Goal: Obtain resource: Download file/media

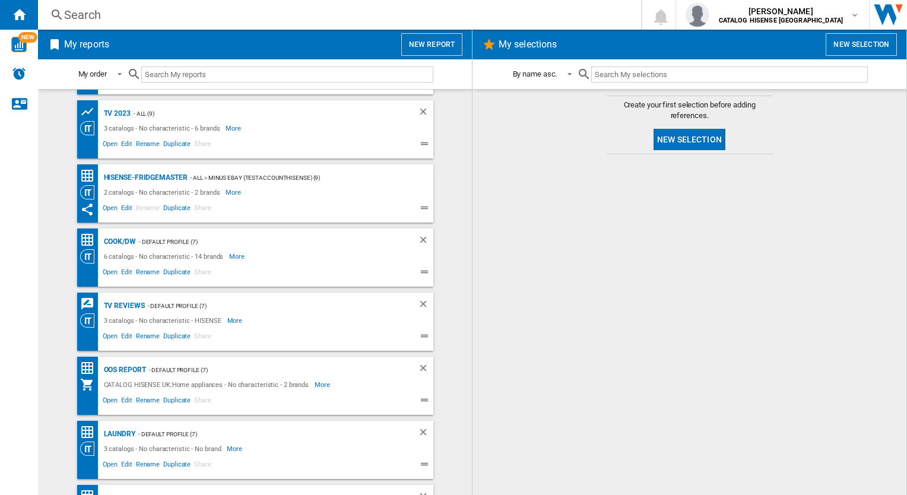
scroll to position [107, 0]
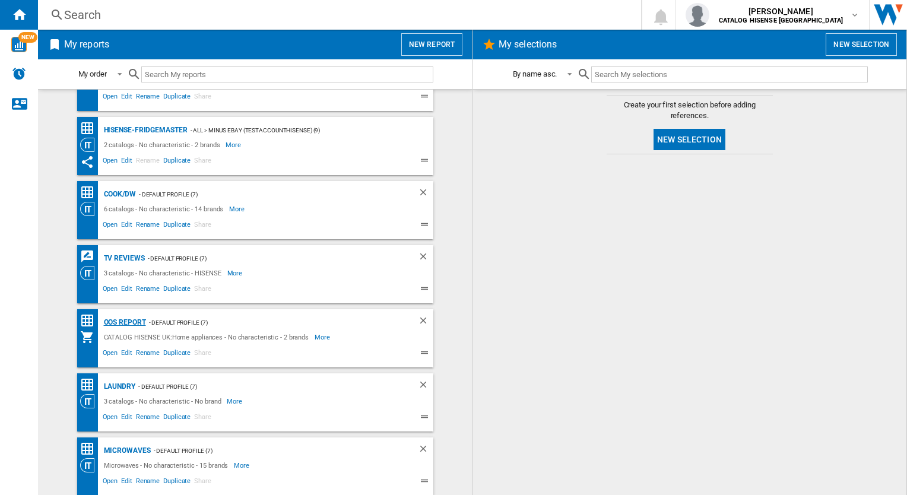
click at [120, 327] on div "OOS REPORT" at bounding box center [123, 322] width 45 height 15
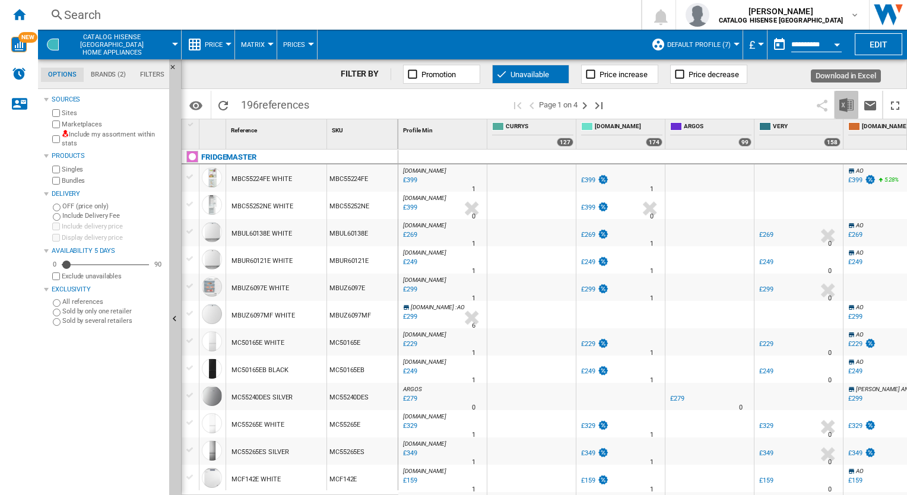
click at [843, 107] on img "Download in Excel" at bounding box center [846, 105] width 14 height 14
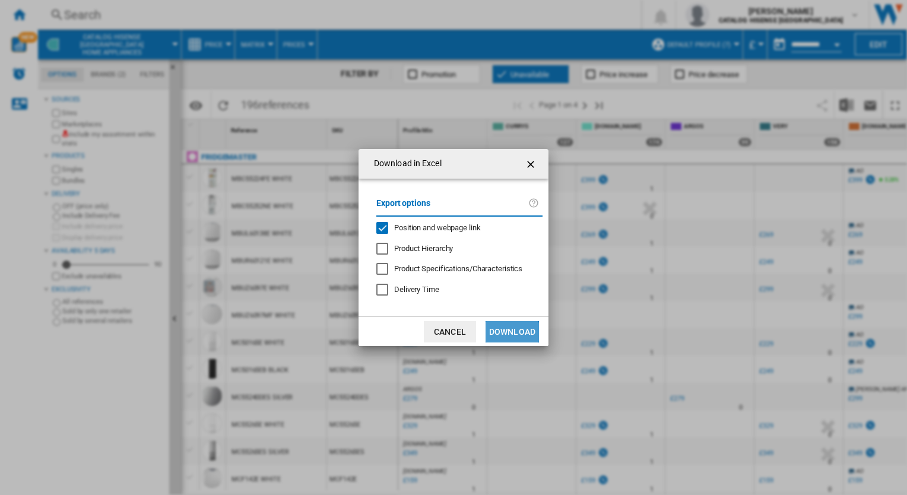
click at [506, 334] on button "Download" at bounding box center [512, 331] width 53 height 21
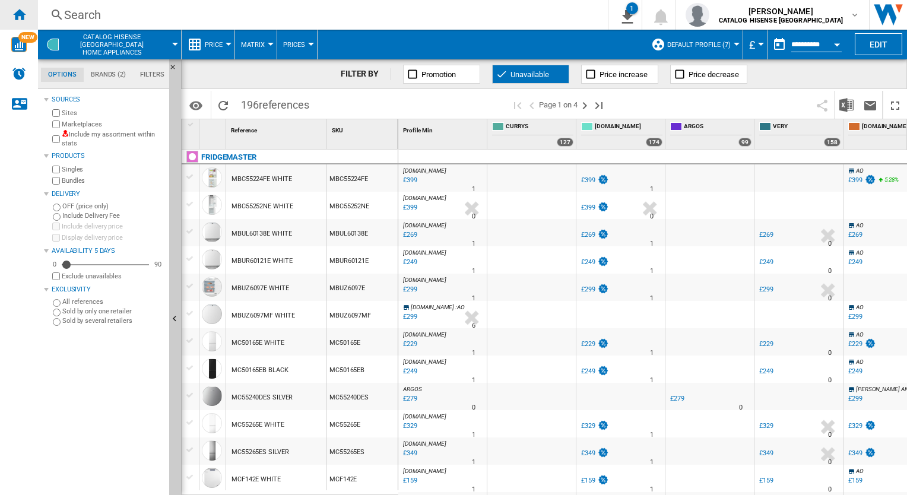
drag, startPoint x: 19, startPoint y: 20, endPoint x: 26, endPoint y: 26, distance: 8.9
click at [19, 20] on ng-md-icon "Home" at bounding box center [19, 14] width 14 height 14
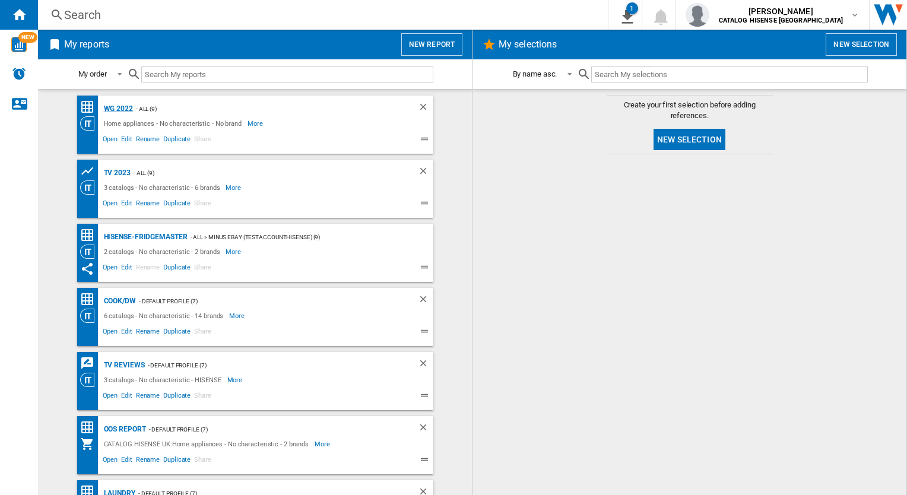
click at [118, 108] on div "WG 2022" at bounding box center [117, 108] width 32 height 15
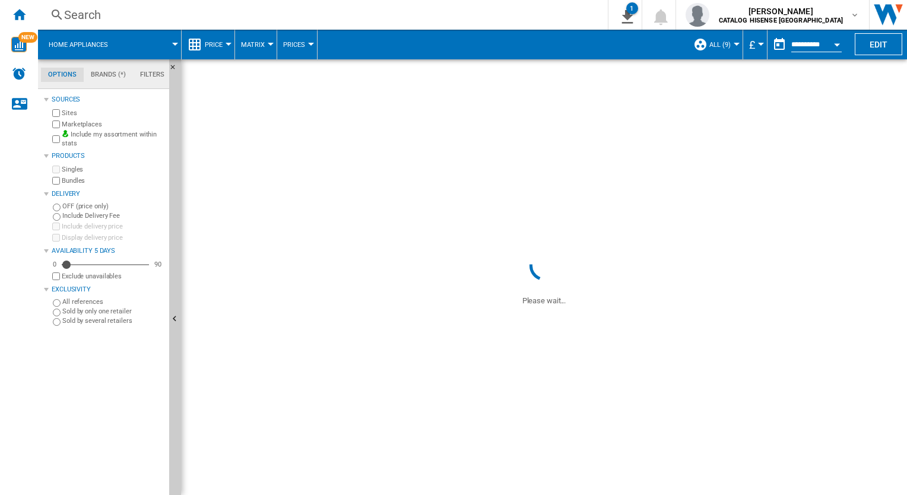
click at [210, 46] on span "Price" at bounding box center [214, 45] width 18 height 8
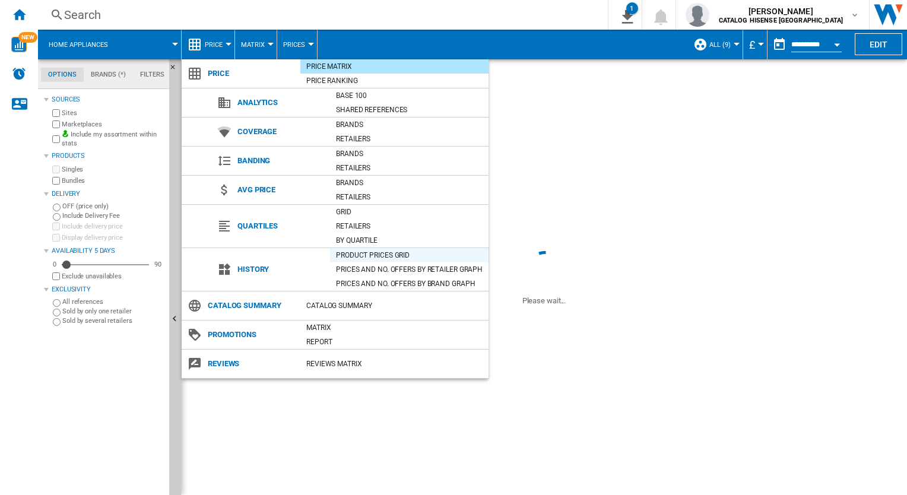
click at [377, 255] on div "Product prices grid" at bounding box center [409, 255] width 158 height 12
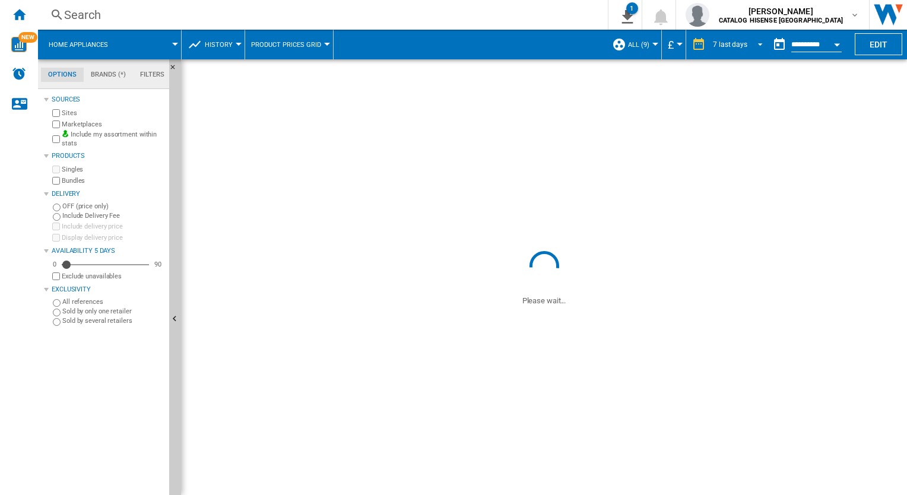
click at [750, 46] on span "REPORTS.WIZARD.STEPS.REPORT.STEPS.REPORT_OPTIONS.PERIOD: 7 last days" at bounding box center [757, 43] width 14 height 11
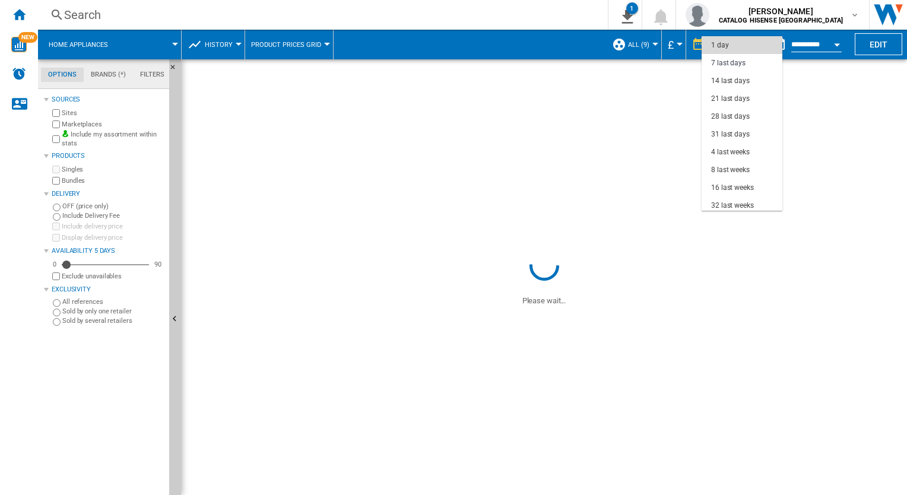
click at [748, 50] on md-option "1 day" at bounding box center [742, 45] width 81 height 18
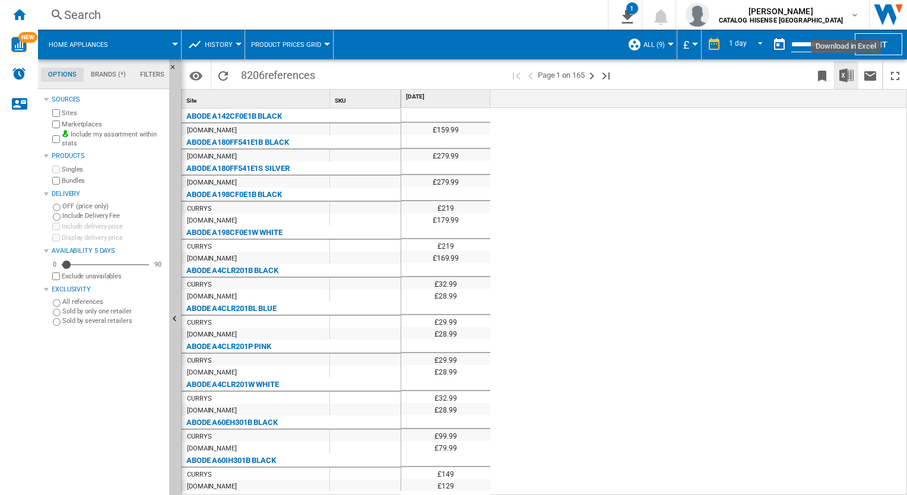
click at [843, 77] on img "Download in Excel" at bounding box center [846, 75] width 14 height 14
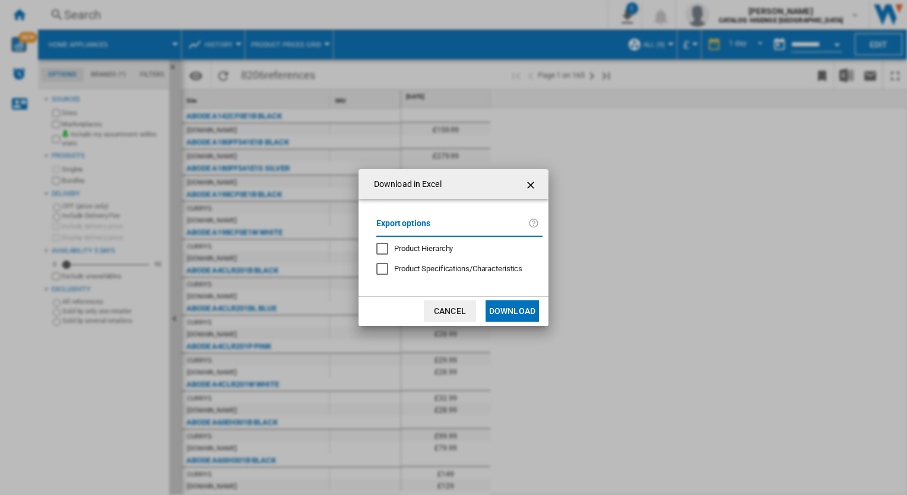
click at [515, 307] on button "Download" at bounding box center [512, 310] width 53 height 21
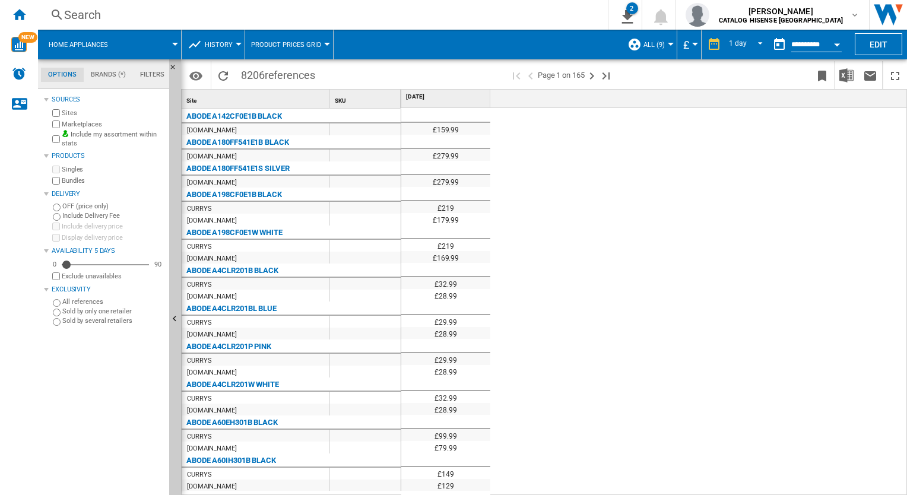
click at [773, 212] on div "£159.99 £279.99 £279.99 £219 £179.99 £219 £169.99 £32.99 £28.99 £29.99 £28.99 £…" at bounding box center [654, 302] width 506 height 388
